Goal: Task Accomplishment & Management: Use online tool/utility

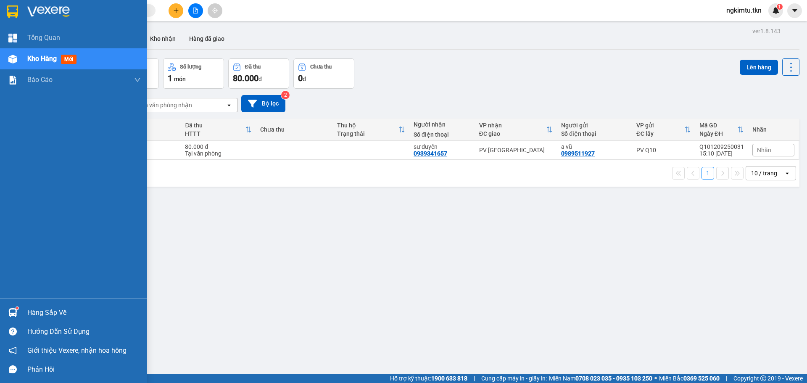
click at [41, 321] on div "Hàng sắp về" at bounding box center [73, 312] width 147 height 19
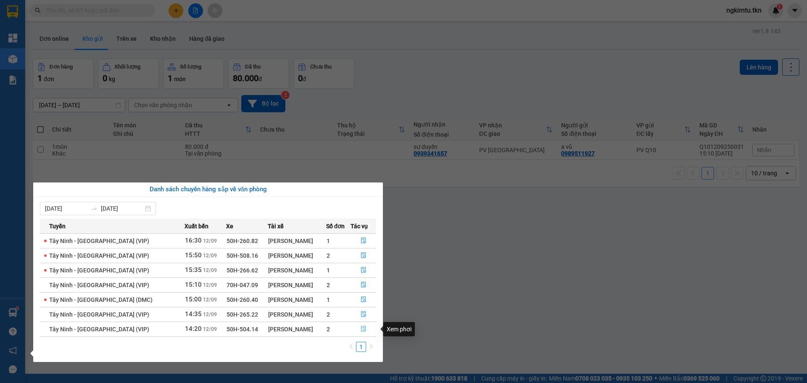
click at [362, 332] on span "file-done" at bounding box center [364, 329] width 6 height 7
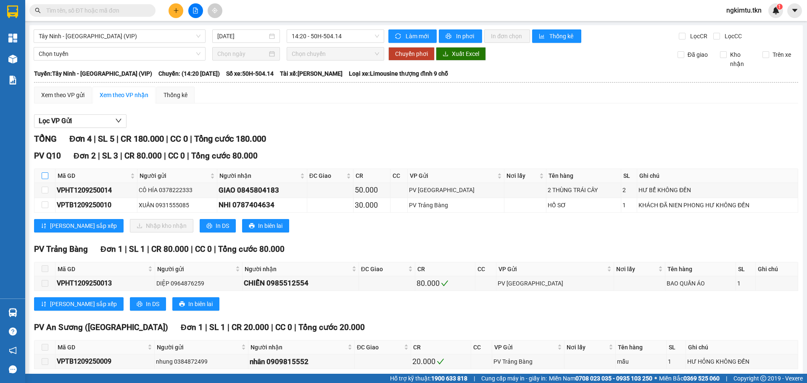
drag, startPoint x: 45, startPoint y: 174, endPoint x: 49, endPoint y: 177, distance: 4.8
click at [45, 174] on input "checkbox" at bounding box center [45, 175] width 7 height 7
checkbox input "true"
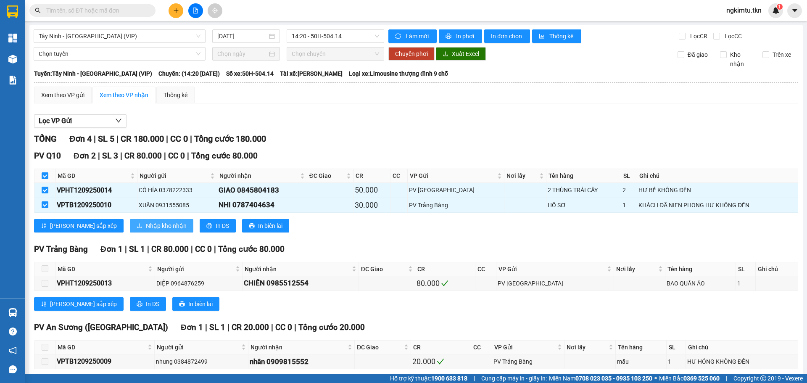
click at [146, 225] on span "Nhập kho nhận" at bounding box center [166, 225] width 41 height 9
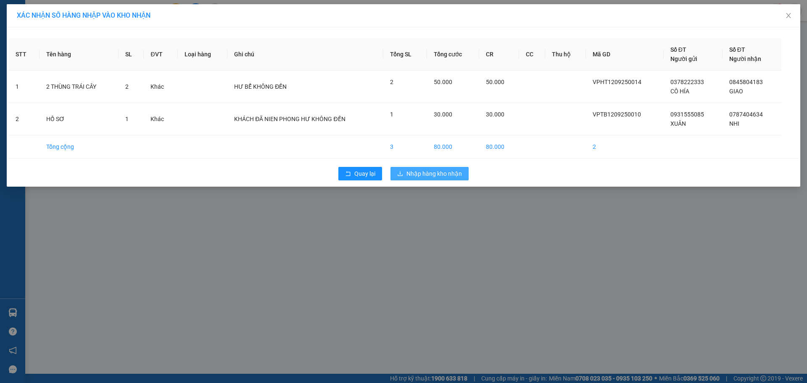
click at [441, 172] on span "Nhập hàng kho nhận" at bounding box center [435, 173] width 56 height 9
